Goal: Navigation & Orientation: Find specific page/section

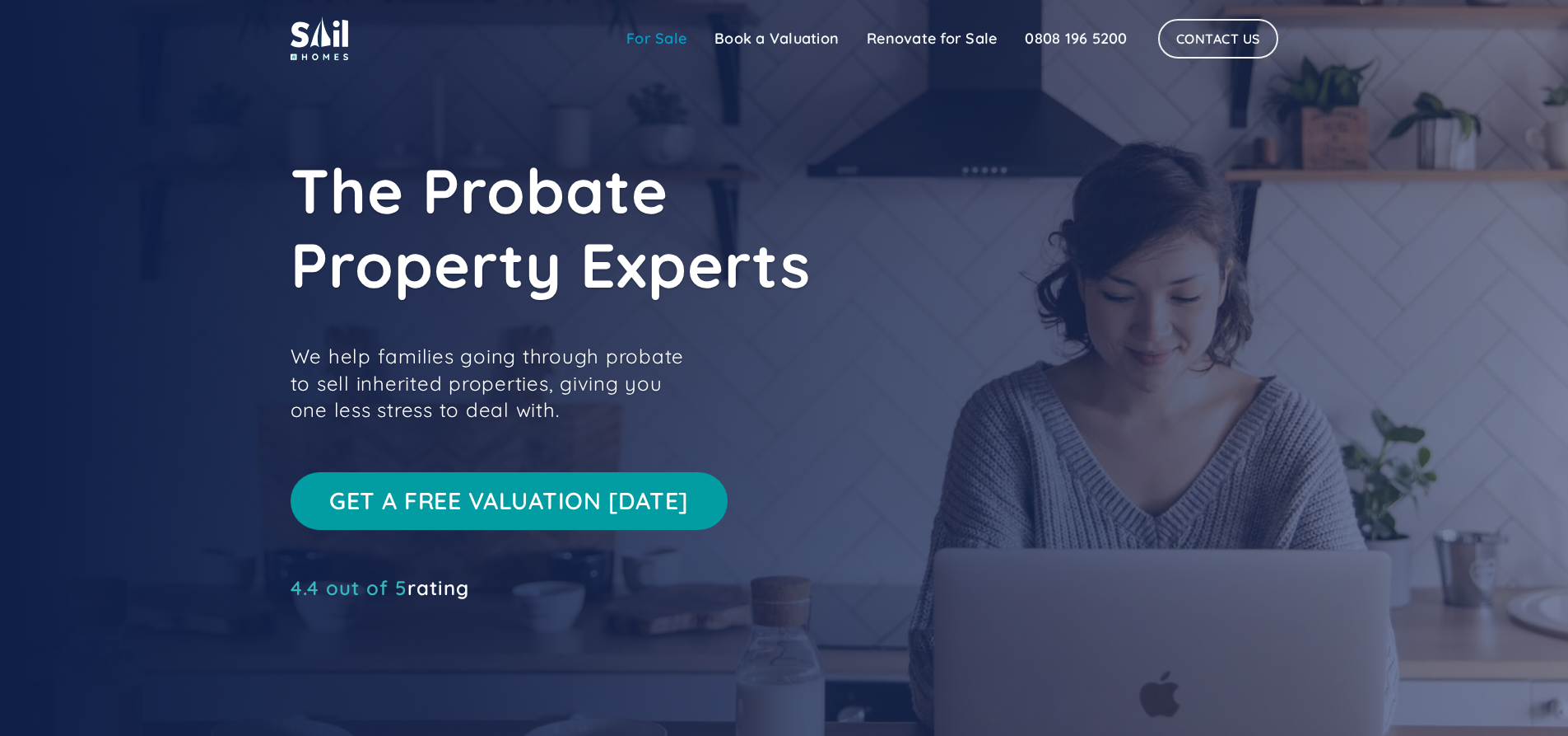
click at [653, 39] on link "For Sale" at bounding box center [656, 39] width 88 height 33
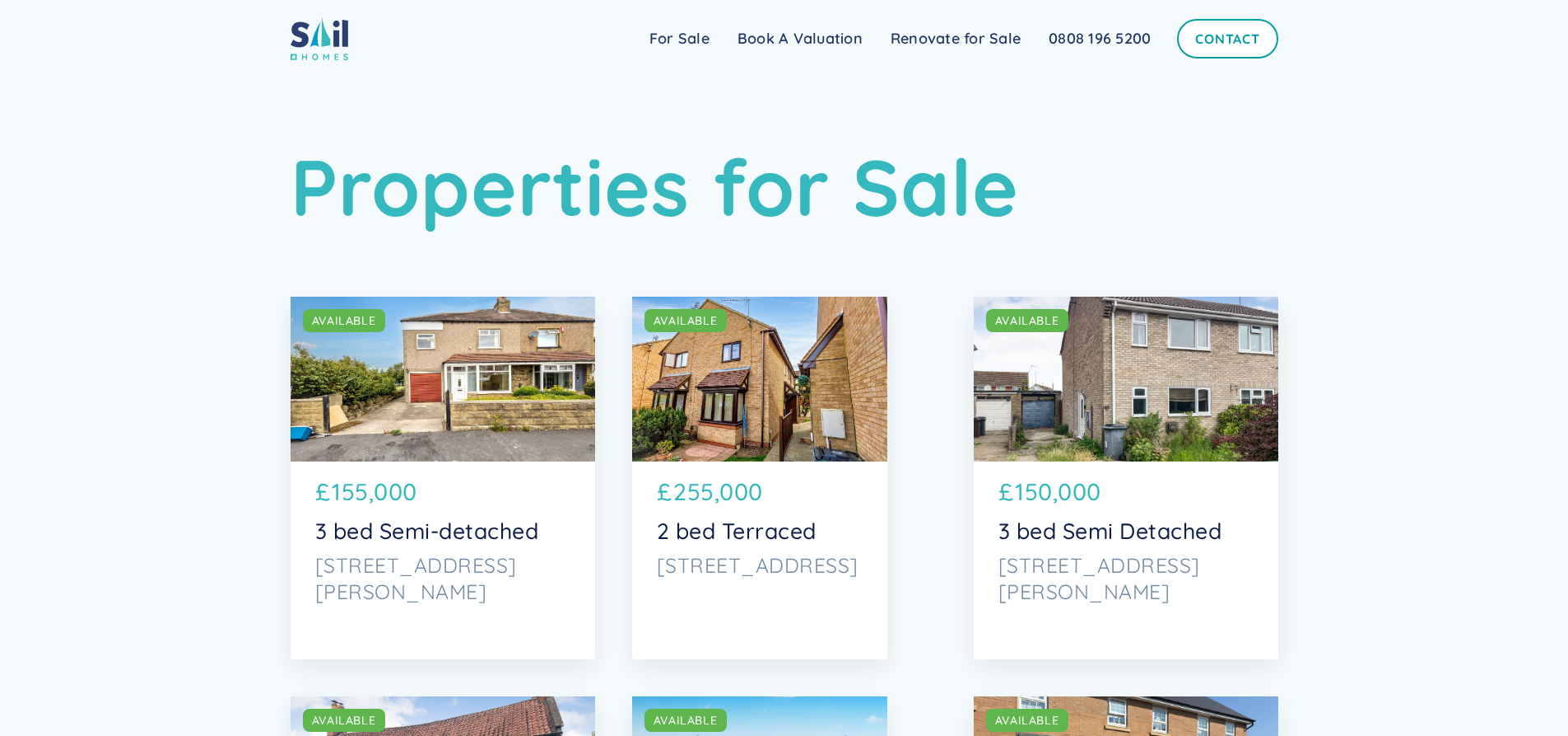
click at [1235, 39] on link "Contact" at bounding box center [1228, 39] width 100 height 39
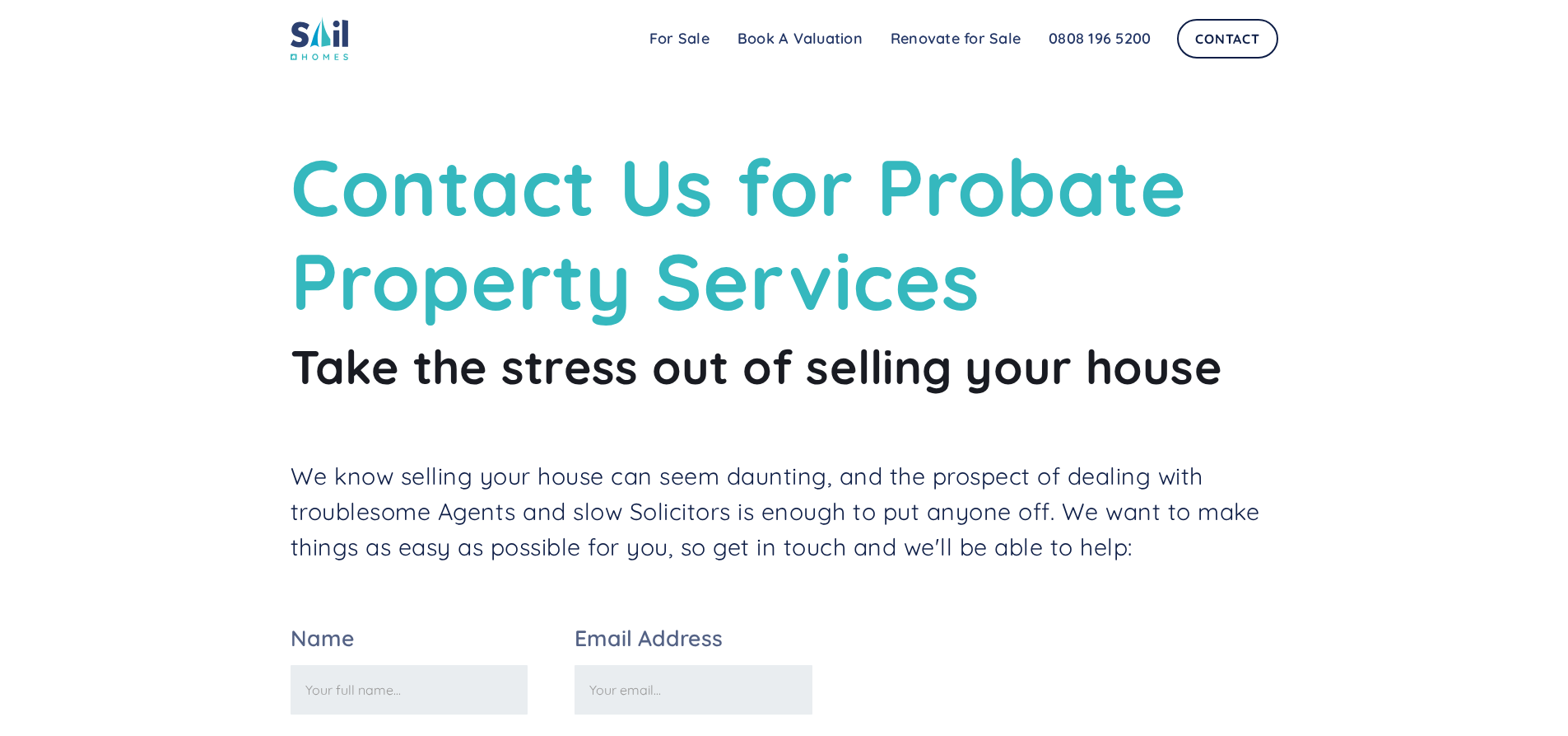
click at [325, 38] on img at bounding box center [320, 38] width 57 height 44
